Goal: Check status: Check status

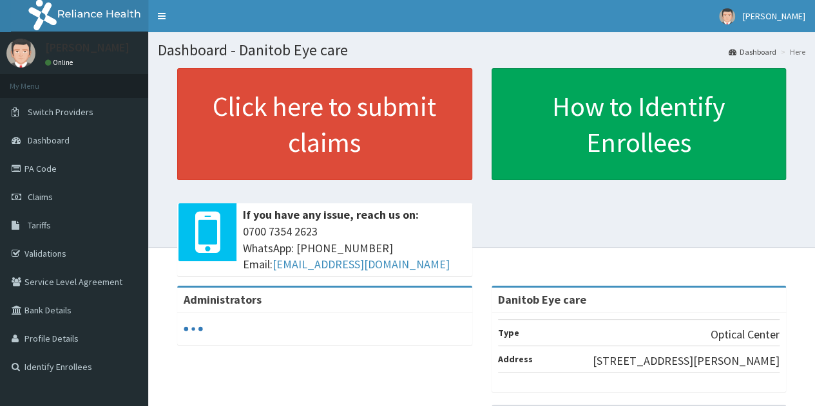
click at [46, 196] on span "Claims" at bounding box center [40, 197] width 25 height 12
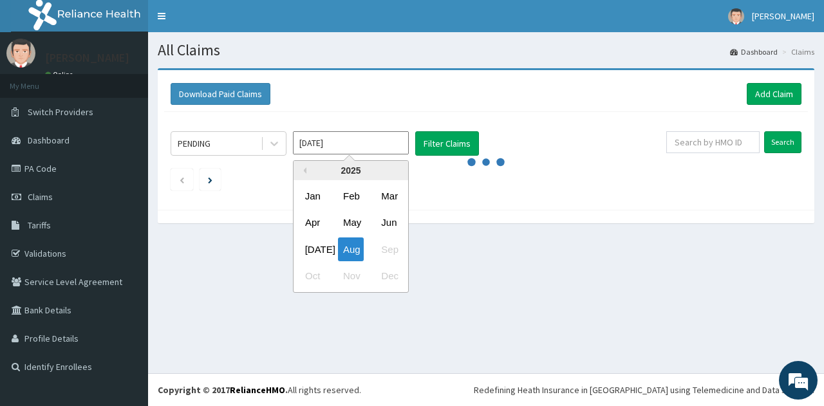
click at [330, 149] on input "[DATE]" at bounding box center [351, 142] width 116 height 23
click at [316, 255] on div "[DATE]" at bounding box center [313, 250] width 26 height 24
type input "[DATE]"
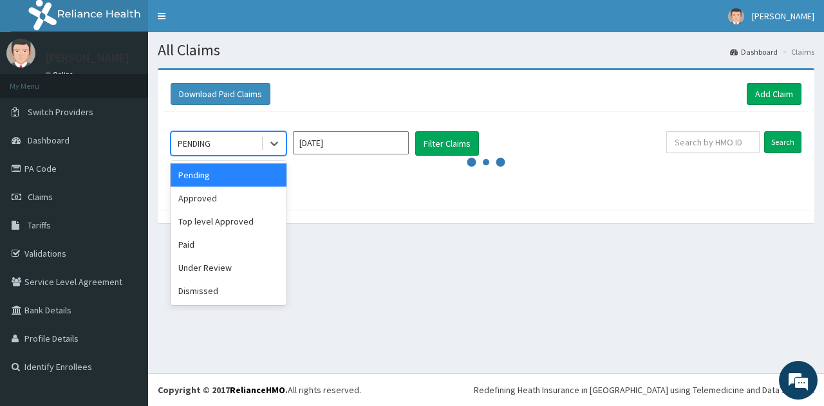
click at [273, 138] on icon at bounding box center [274, 143] width 13 height 13
click at [198, 203] on div "Approved" at bounding box center [229, 198] width 116 height 23
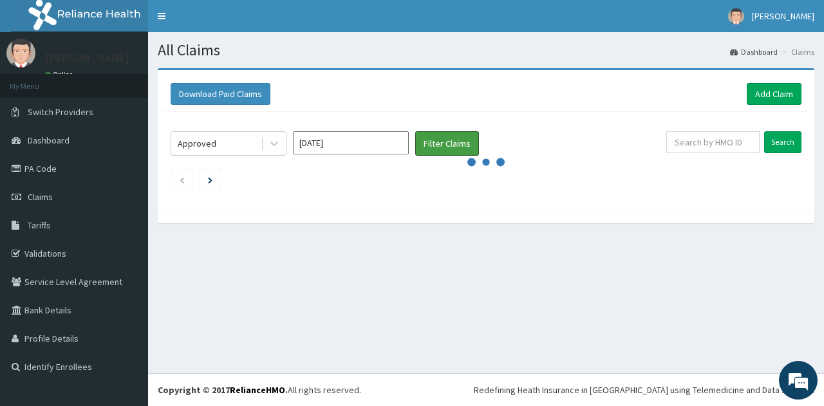
click at [459, 137] on button "Filter Claims" at bounding box center [447, 143] width 64 height 24
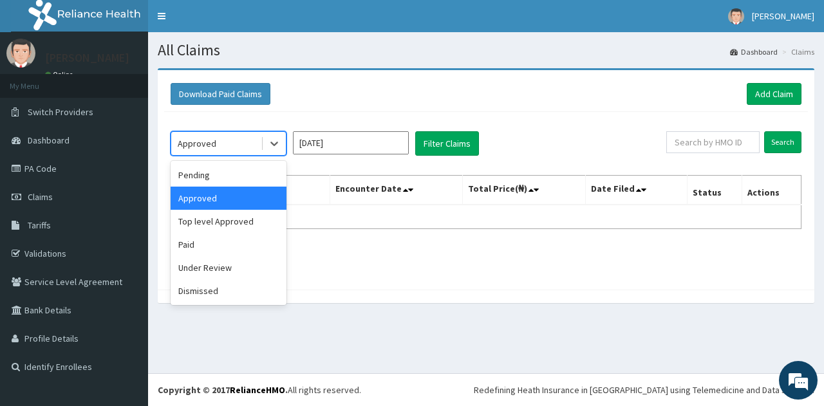
click at [283, 140] on div at bounding box center [274, 143] width 23 height 23
click at [191, 240] on div "Paid" at bounding box center [229, 244] width 116 height 23
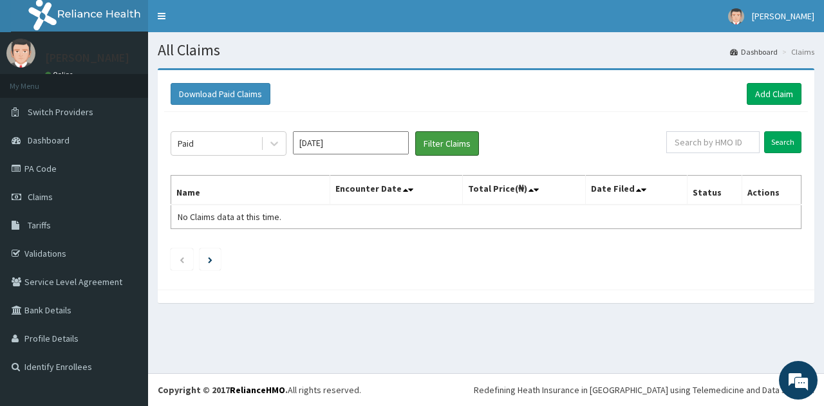
click at [435, 140] on button "Filter Claims" at bounding box center [447, 143] width 64 height 24
click at [272, 141] on icon at bounding box center [274, 143] width 13 height 13
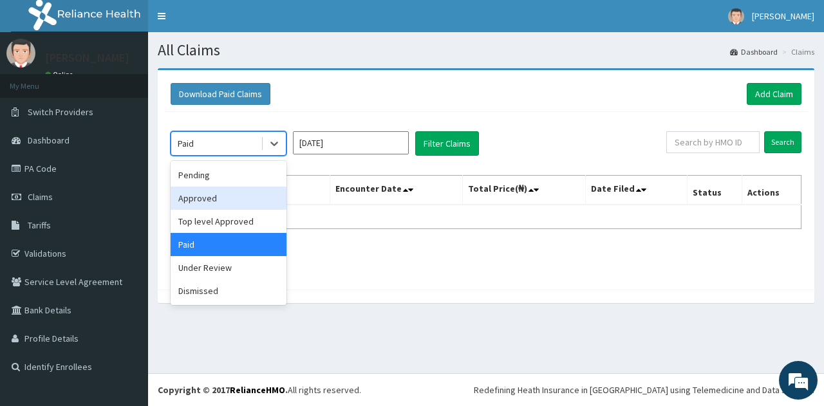
click at [205, 198] on div "Approved" at bounding box center [229, 198] width 116 height 23
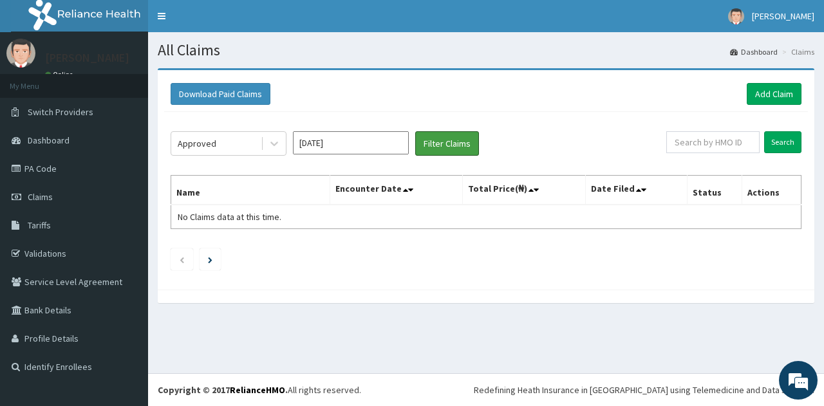
click at [448, 135] on button "Filter Claims" at bounding box center [447, 143] width 64 height 24
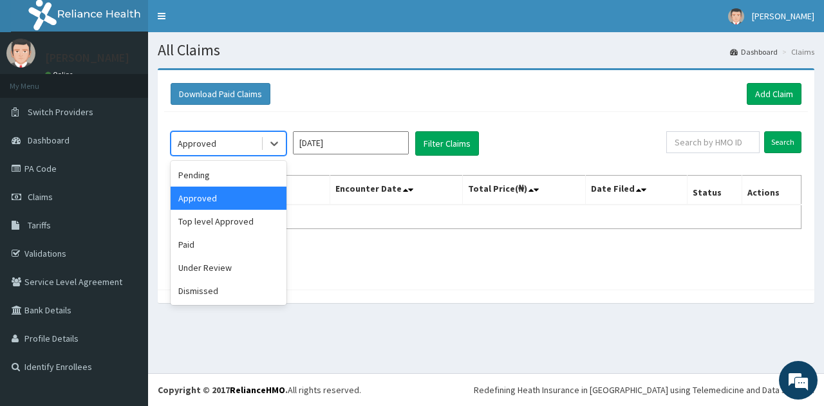
click at [271, 140] on icon at bounding box center [274, 143] width 13 height 13
click at [209, 176] on div "Pending" at bounding box center [229, 175] width 116 height 23
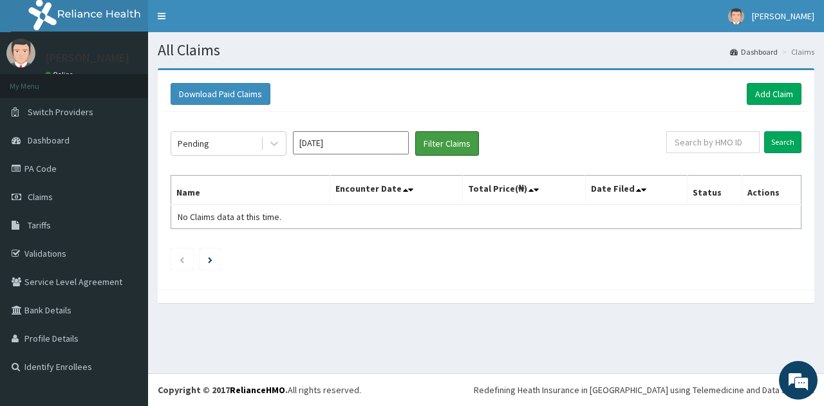
click at [450, 142] on button "Filter Claims" at bounding box center [447, 143] width 64 height 24
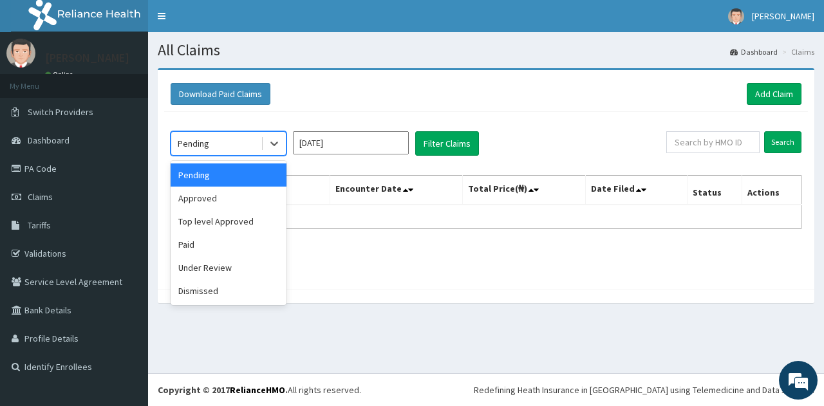
click at [278, 149] on icon at bounding box center [274, 143] width 13 height 13
click at [184, 247] on div "Paid" at bounding box center [229, 244] width 116 height 23
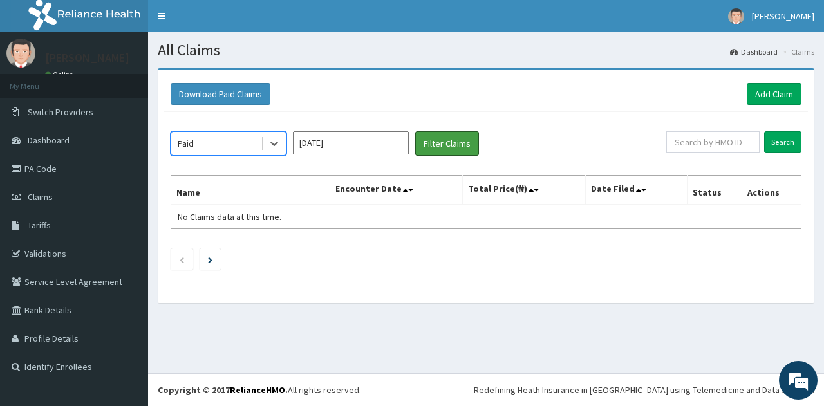
click at [435, 141] on button "Filter Claims" at bounding box center [447, 143] width 64 height 24
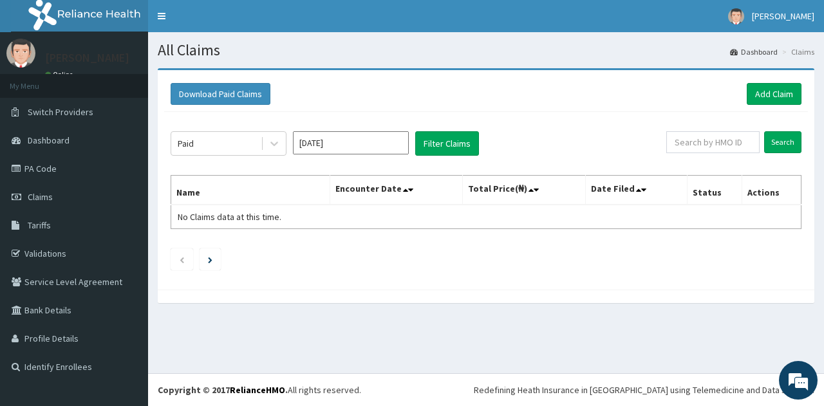
click at [50, 138] on span "Dashboard" at bounding box center [49, 141] width 42 height 12
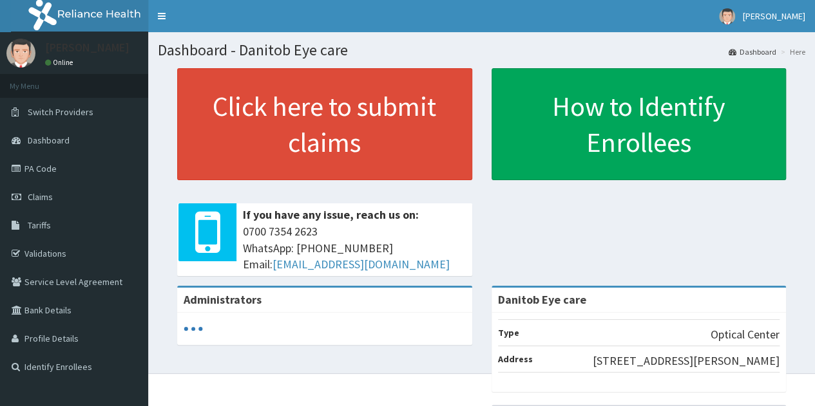
click at [44, 198] on span "Claims" at bounding box center [40, 197] width 25 height 12
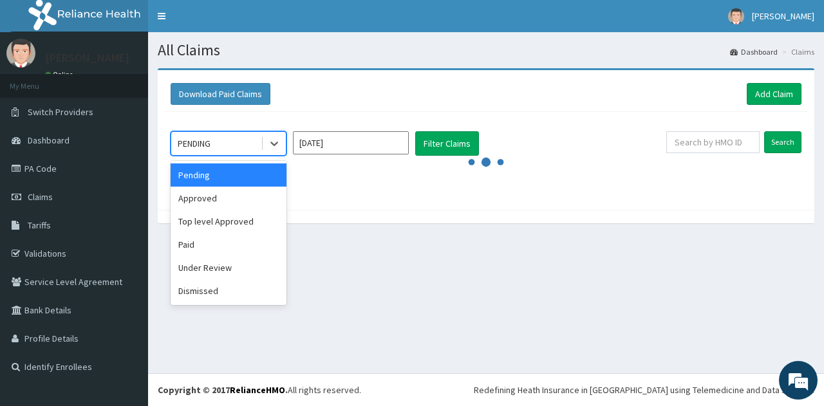
click at [280, 138] on icon at bounding box center [274, 143] width 13 height 13
click at [213, 248] on div "Paid" at bounding box center [229, 244] width 116 height 23
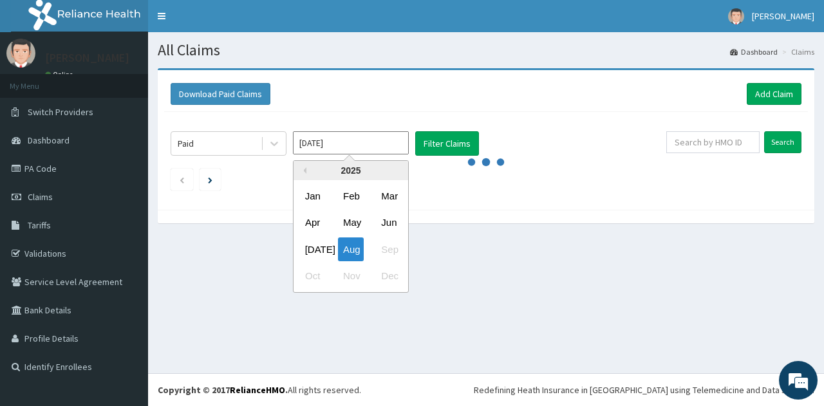
click at [354, 133] on input "Aug 2025" at bounding box center [351, 142] width 116 height 23
click at [314, 247] on div "Jul" at bounding box center [313, 250] width 26 height 24
type input "Jul 2025"
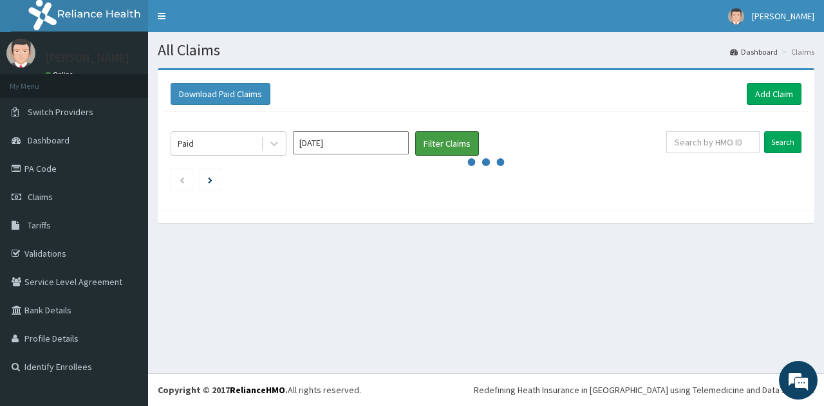
click at [447, 144] on button "Filter Claims" at bounding box center [447, 143] width 64 height 24
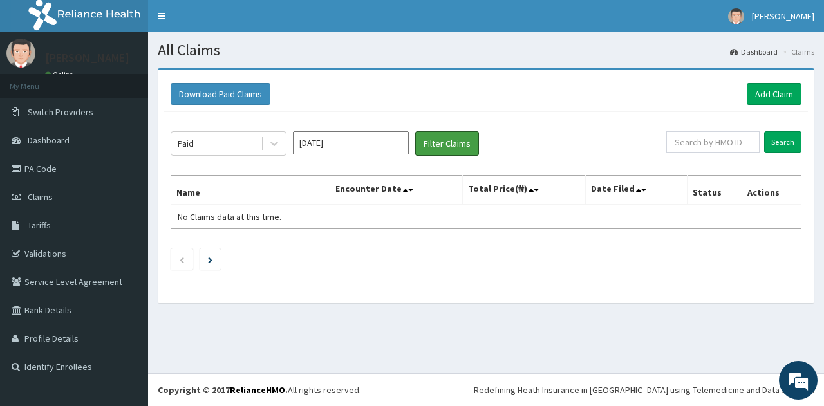
click at [447, 144] on button "Filter Claims" at bounding box center [447, 143] width 64 height 24
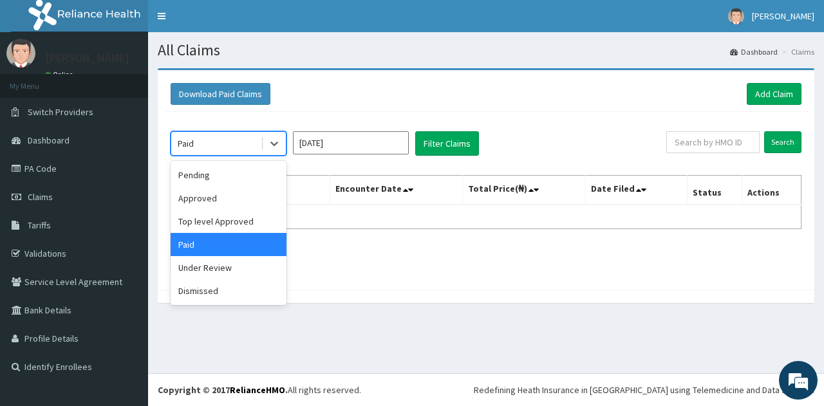
click at [276, 146] on icon at bounding box center [274, 143] width 13 height 13
click at [205, 202] on div "Approved" at bounding box center [229, 198] width 116 height 23
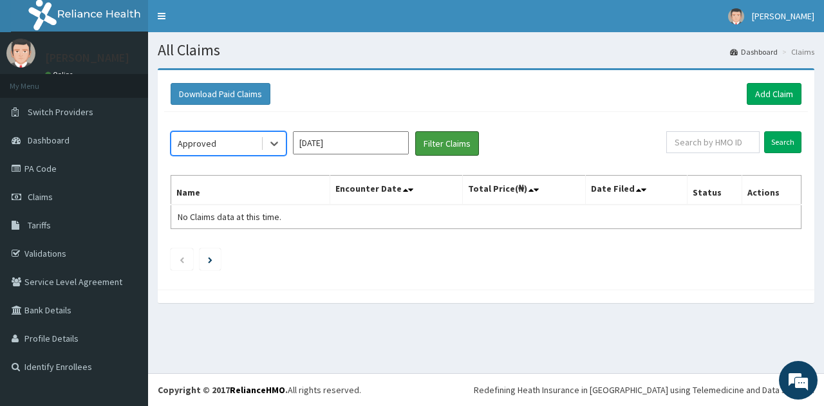
click at [436, 142] on button "Filter Claims" at bounding box center [447, 143] width 64 height 24
